Goal: Navigation & Orientation: Find specific page/section

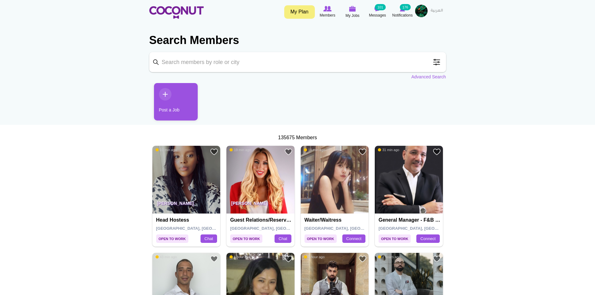
click at [273, 183] on img at bounding box center [260, 180] width 68 height 68
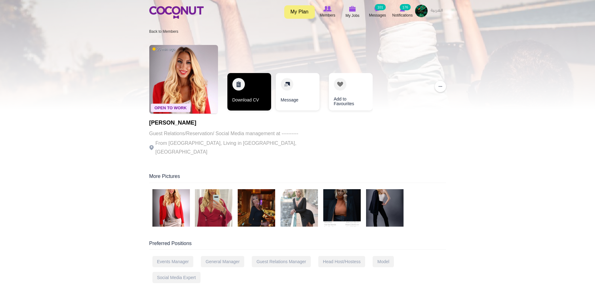
click at [251, 95] on link "Download CV" at bounding box center [249, 91] width 44 height 37
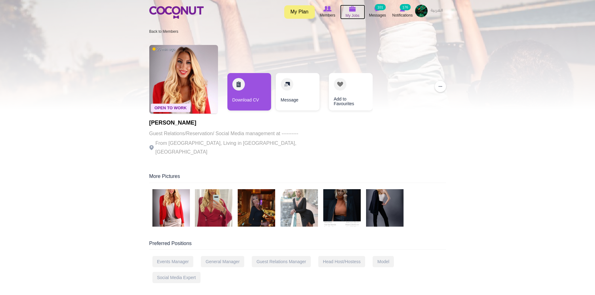
click at [350, 13] on span "My Jobs" at bounding box center [352, 15] width 14 height 6
